Goal: Information Seeking & Learning: Learn about a topic

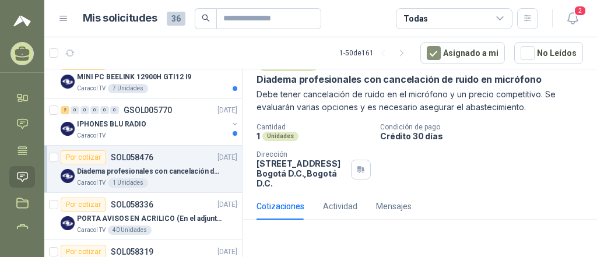
scroll to position [112, 0]
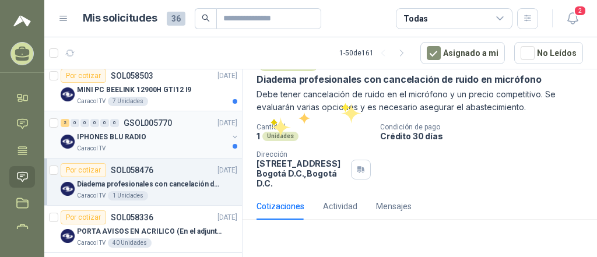
click at [141, 132] on p "IPHONES BLU RADIO" at bounding box center [111, 137] width 69 height 11
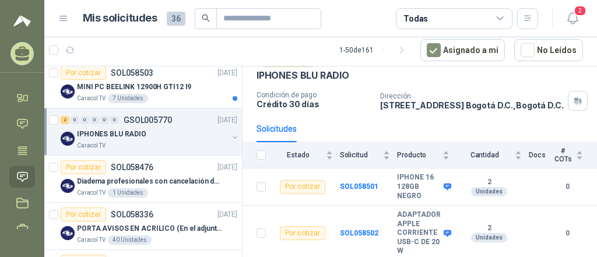
scroll to position [66, 0]
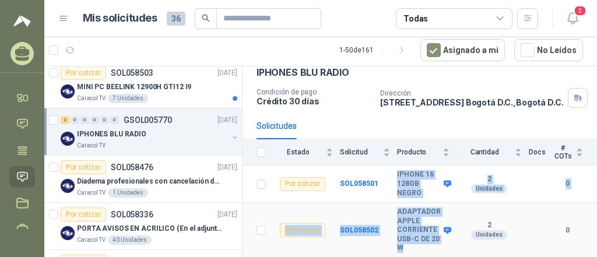
drag, startPoint x: 390, startPoint y: 170, endPoint x: 430, endPoint y: 246, distance: 86.1
click at [430, 246] on tbody "Por cotizar SOL058501 IPHONE 16 128GB NEGRO 2 Unidades 0 Por cotizar SOL058502 …" at bounding box center [420, 212] width 355 height 93
copy tbody "IPHONE 16 128GB NEGRO 2 Unidades 0 Por cotizar SOL058502 ADAPTADOR APPLE CORRIE…"
click at [187, 80] on div "MINI PC BEELINK 12900H GTI12 I9" at bounding box center [157, 87] width 160 height 14
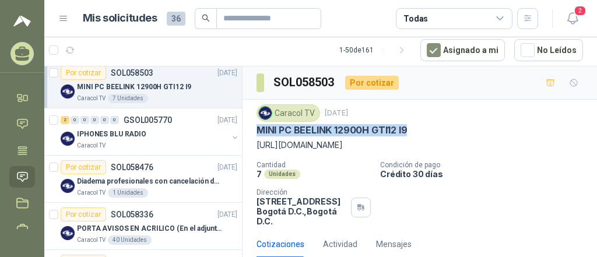
drag, startPoint x: 255, startPoint y: 127, endPoint x: 411, endPoint y: 130, distance: 155.8
click at [411, 130] on div "Caracol TV 3 oct, 2025 MINI PC BEELINK 12900H GTI12 I9 https://www.amazon.com/-…" at bounding box center [420, 165] width 355 height 131
copy p "MINI PC BEELINK 12900H GTI12 I9"
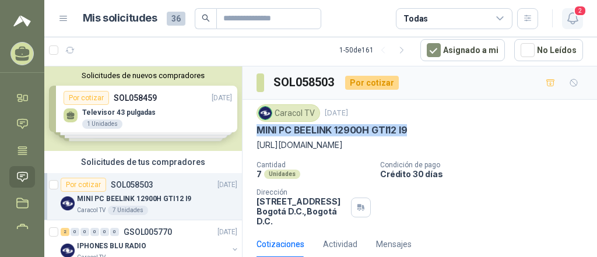
click at [579, 15] on span "2" at bounding box center [580, 10] width 13 height 11
